Goal: Find specific page/section: Find specific page/section

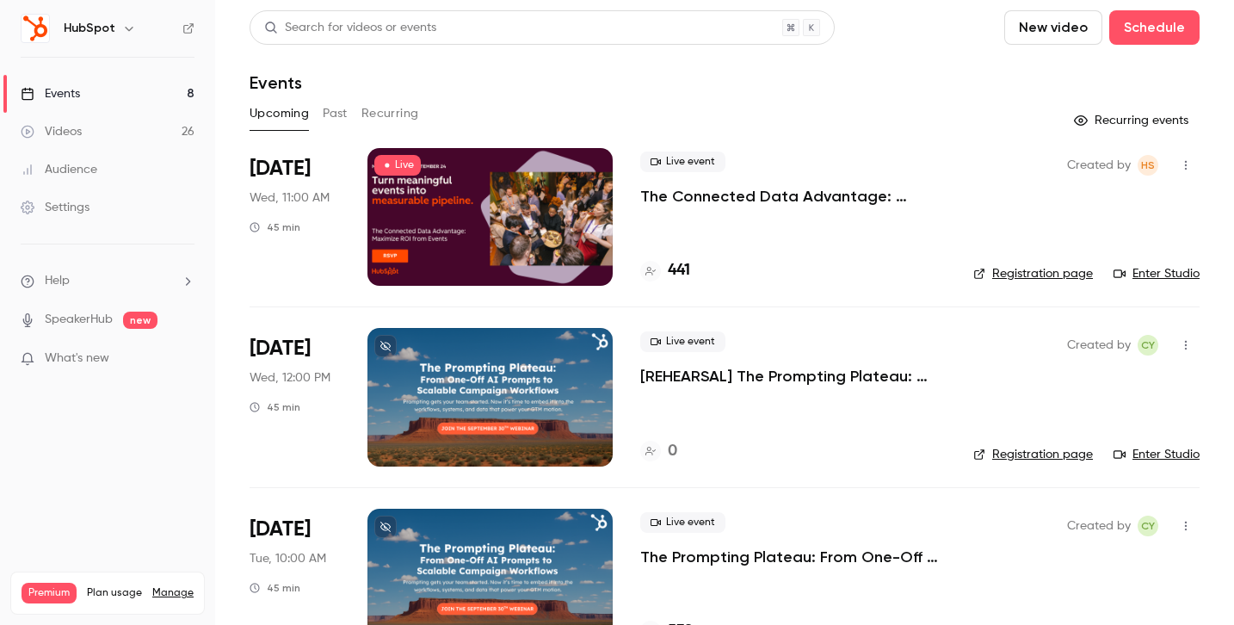
click at [85, 207] on div "Settings" at bounding box center [55, 207] width 69 height 17
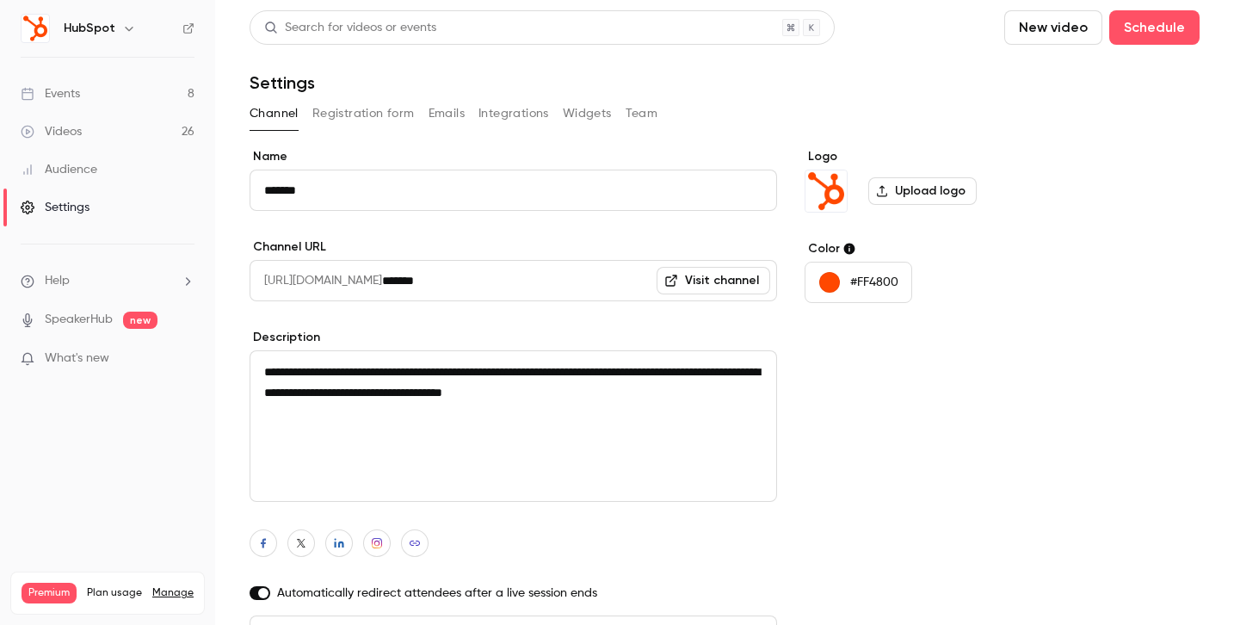
click at [127, 126] on link "Videos 26" at bounding box center [107, 132] width 215 height 38
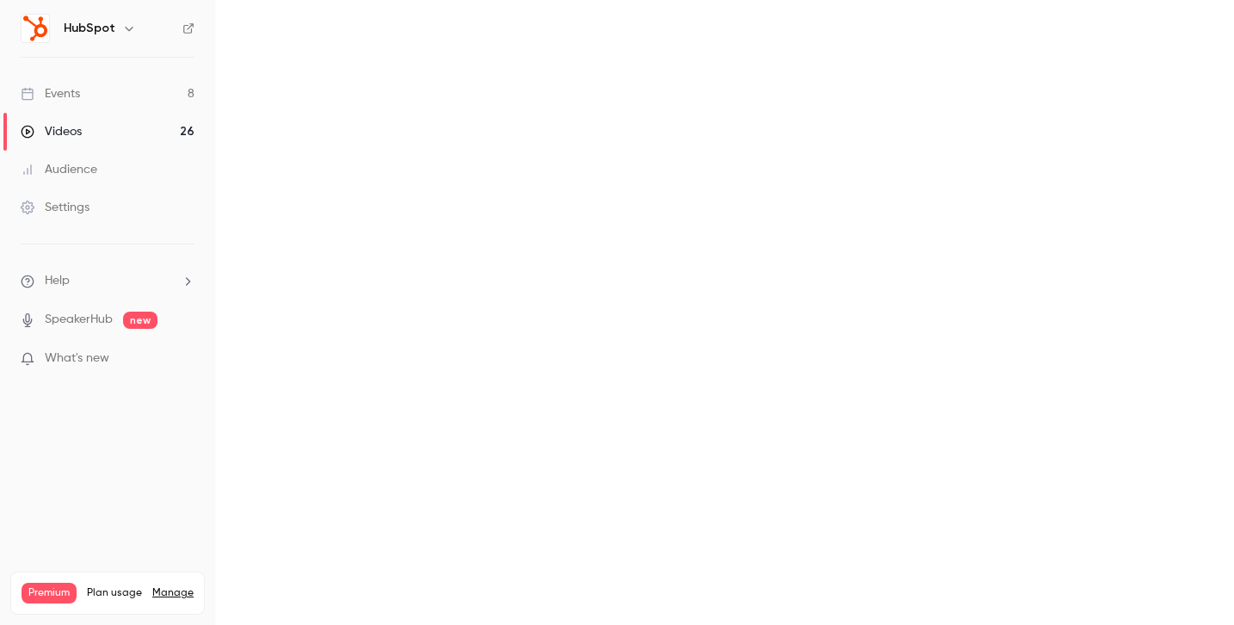
click at [120, 96] on link "Events 8" at bounding box center [107, 94] width 215 height 38
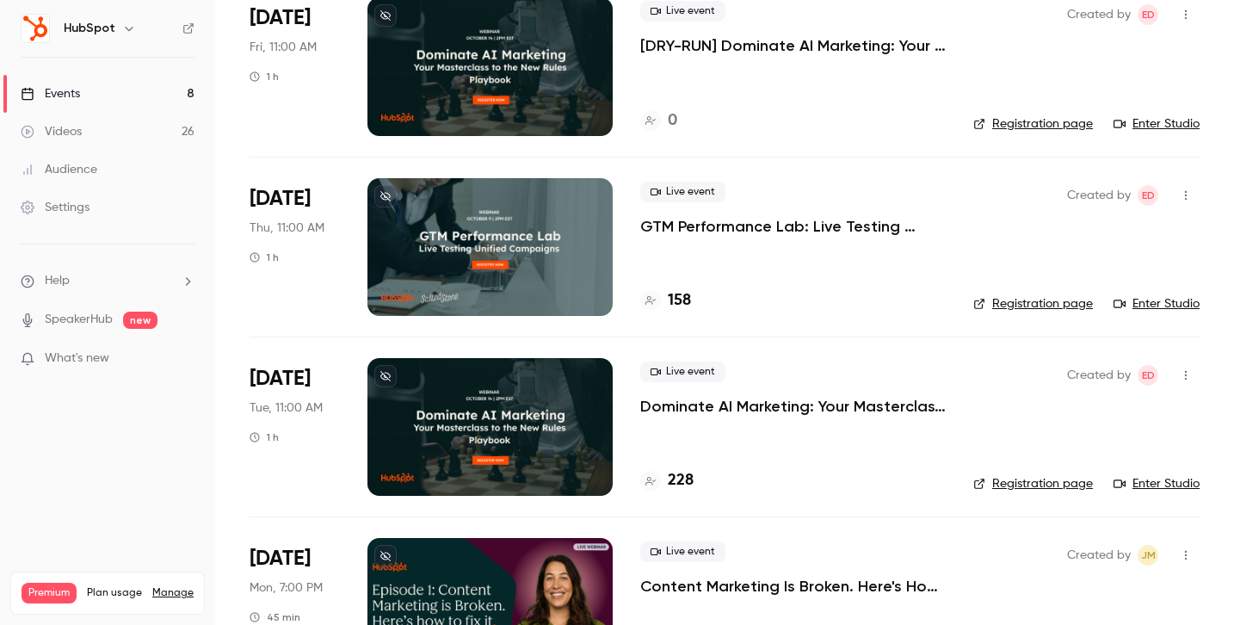
scroll to position [863, 0]
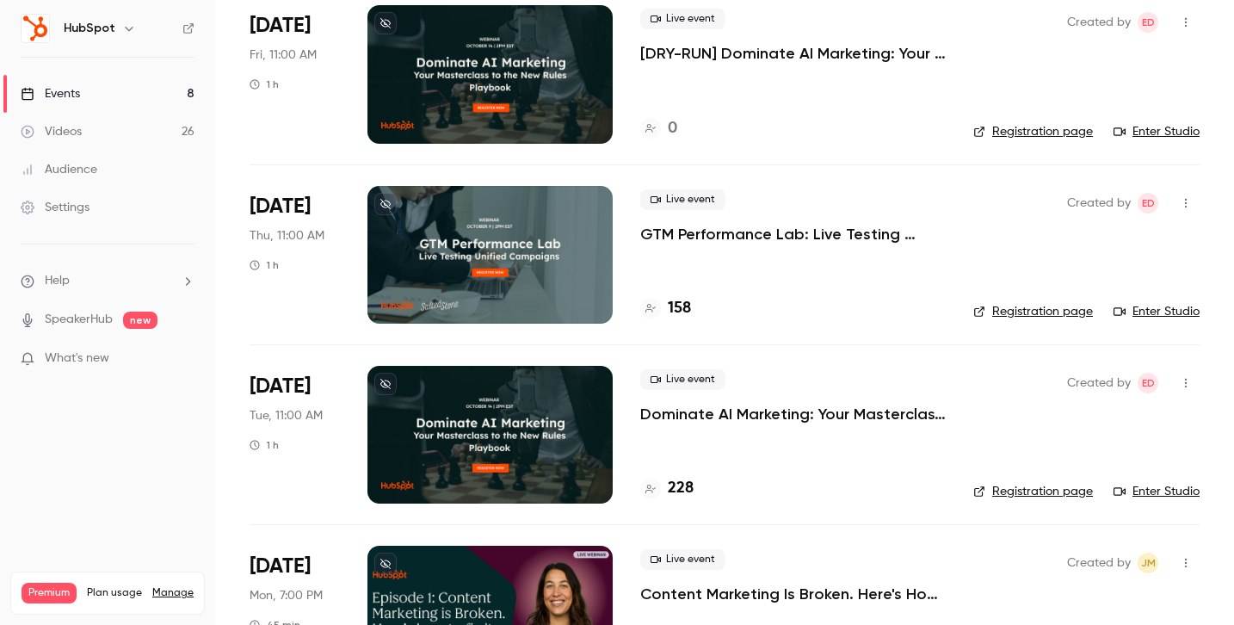
click at [525, 122] on div at bounding box center [489, 74] width 245 height 138
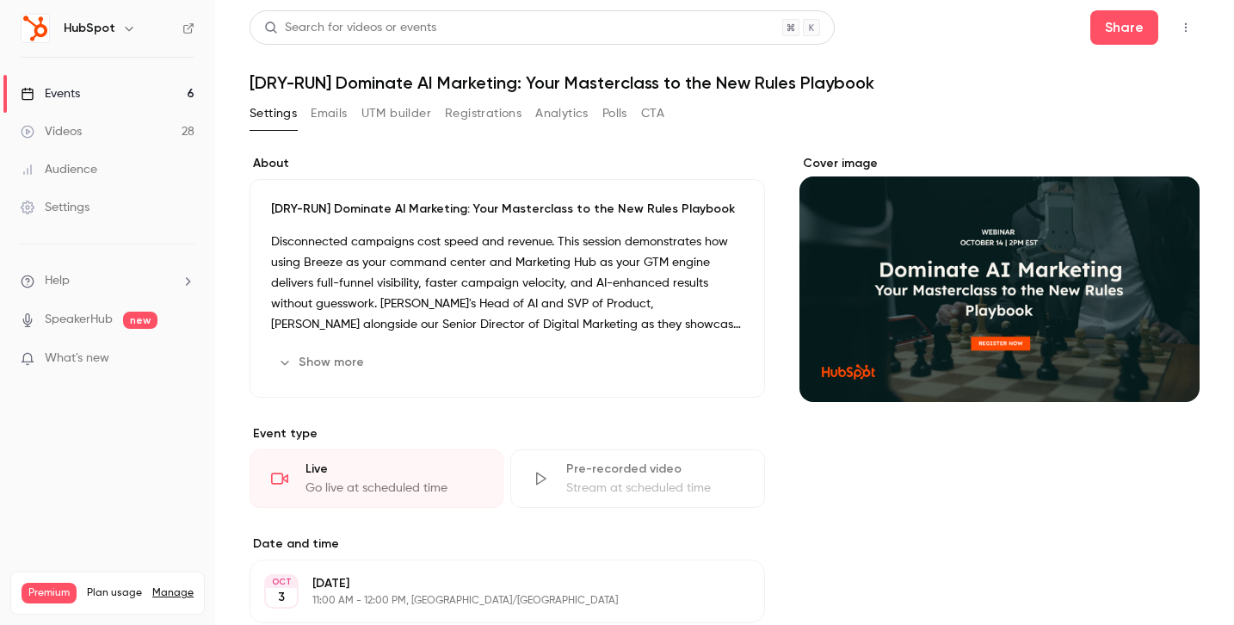
click at [1188, 34] on button "button" at bounding box center [1186, 28] width 28 height 28
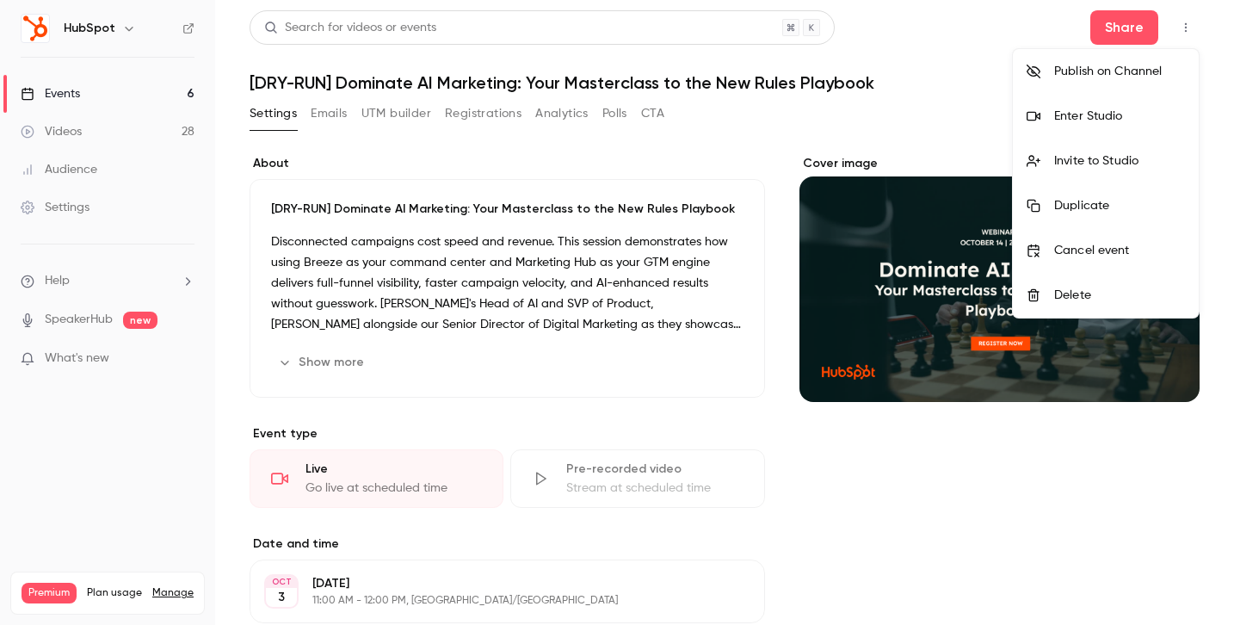
click at [1133, 107] on li "Enter Studio" at bounding box center [1106, 116] width 186 height 45
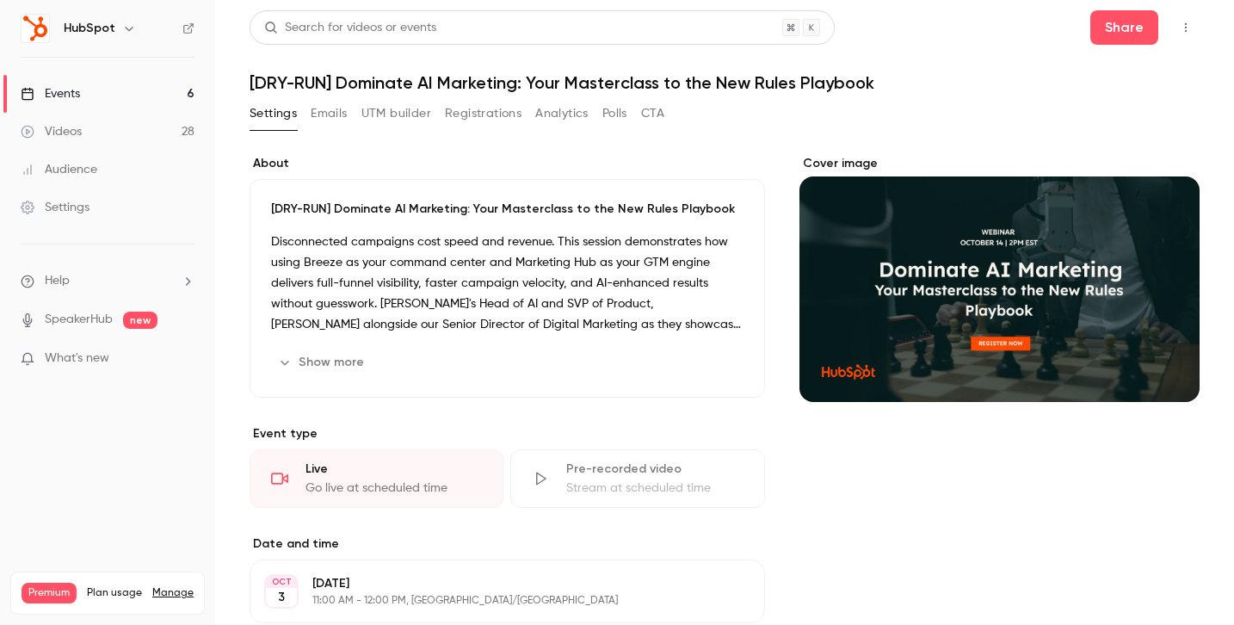
click at [108, 34] on h6 "HubSpot" at bounding box center [90, 28] width 52 height 17
